Goal: Task Accomplishment & Management: Use online tool/utility

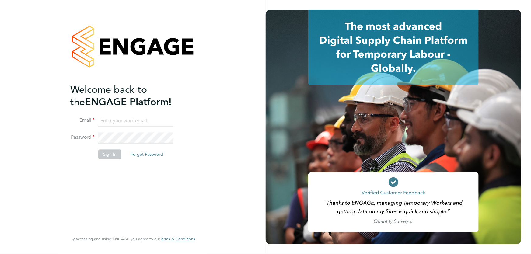
type input "[PERSON_NAME][EMAIL_ADDRESS][DOMAIN_NAME]"
click at [111, 152] on button "Sign In" at bounding box center [109, 154] width 23 height 10
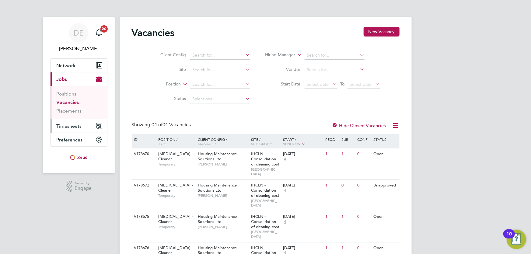
click at [73, 128] on span "Timesheets" at bounding box center [69, 126] width 25 height 6
click at [77, 126] on span "Timesheets" at bounding box center [69, 126] width 25 height 6
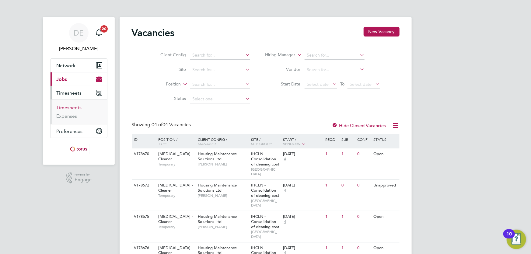
click at [77, 109] on link "Timesheets" at bounding box center [69, 108] width 25 height 6
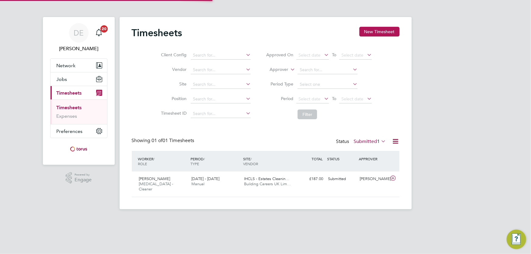
scroll to position [15, 53]
click at [243, 189] on div "IHCLS - Estates Cleanin… Building Careers UK Lim…" at bounding box center [268, 181] width 53 height 15
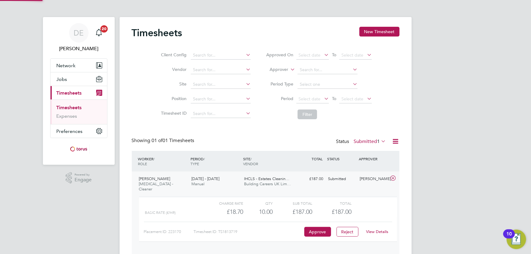
scroll to position [10, 59]
click at [318, 228] on button "Approve" at bounding box center [317, 232] width 27 height 10
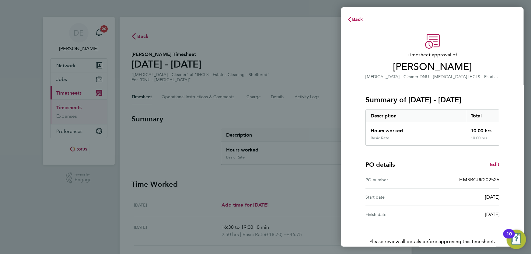
scroll to position [30, 0]
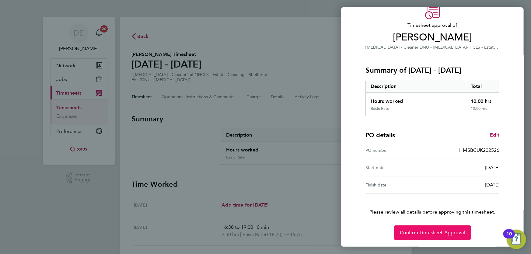
click at [447, 235] on button "Confirm Timesheet Approval" at bounding box center [432, 232] width 77 height 15
